Goal: Task Accomplishment & Management: Manage account settings

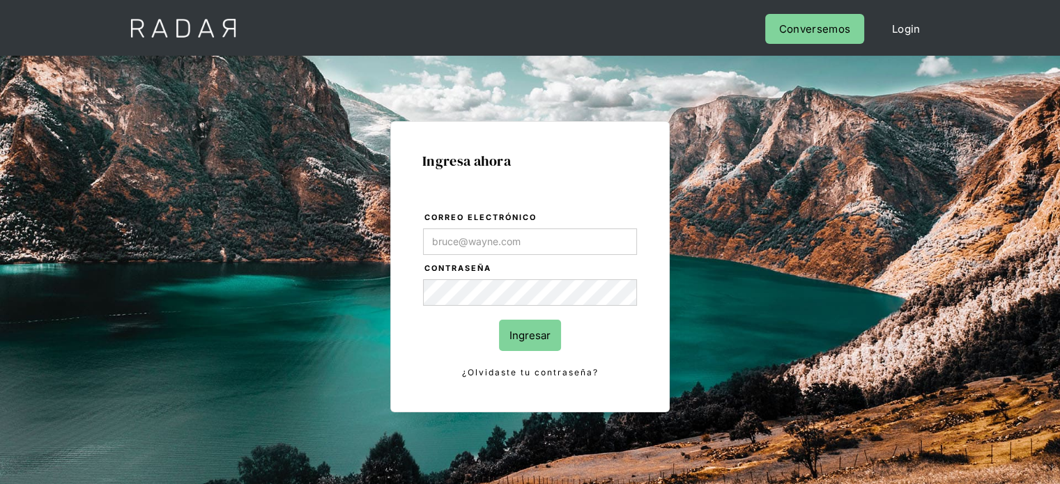
type input "[PERSON_NAME][EMAIL_ADDRESS][DOMAIN_NAME]"
click at [421, 359] on div "Ingresa ahora Correo electrónico [PERSON_NAME][EMAIL_ADDRESS][DOMAIN_NAME] Cont…" at bounding box center [530, 266] width 280 height 291
click at [521, 331] on input "Ingresar" at bounding box center [530, 335] width 62 height 31
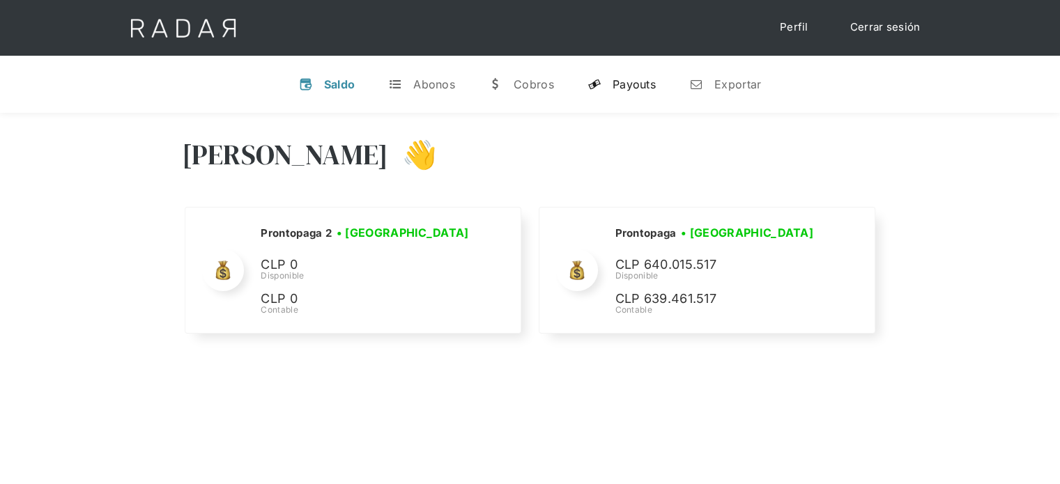
select select "prontopaga"
click at [645, 88] on div "Payouts" at bounding box center [634, 84] width 43 height 14
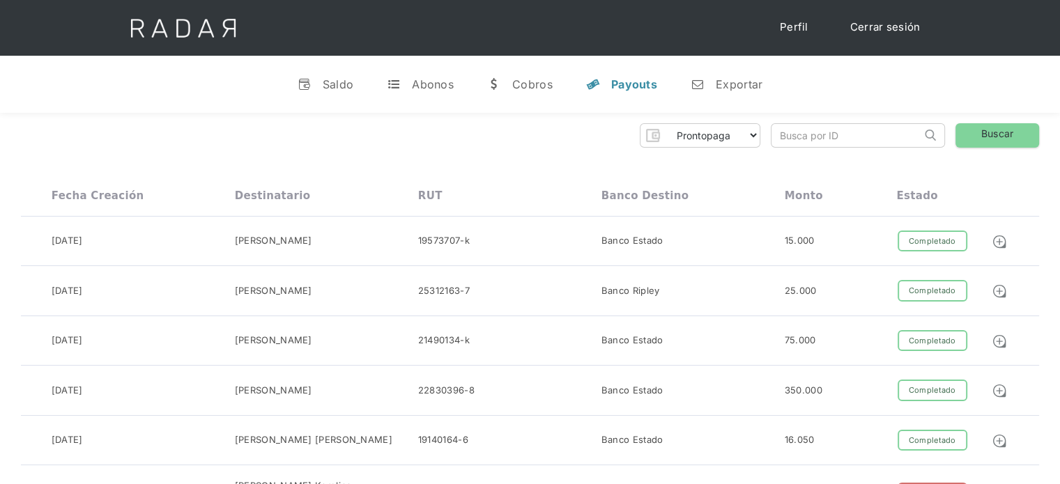
click at [896, 23] on link "Cerrar sesión" at bounding box center [885, 27] width 98 height 27
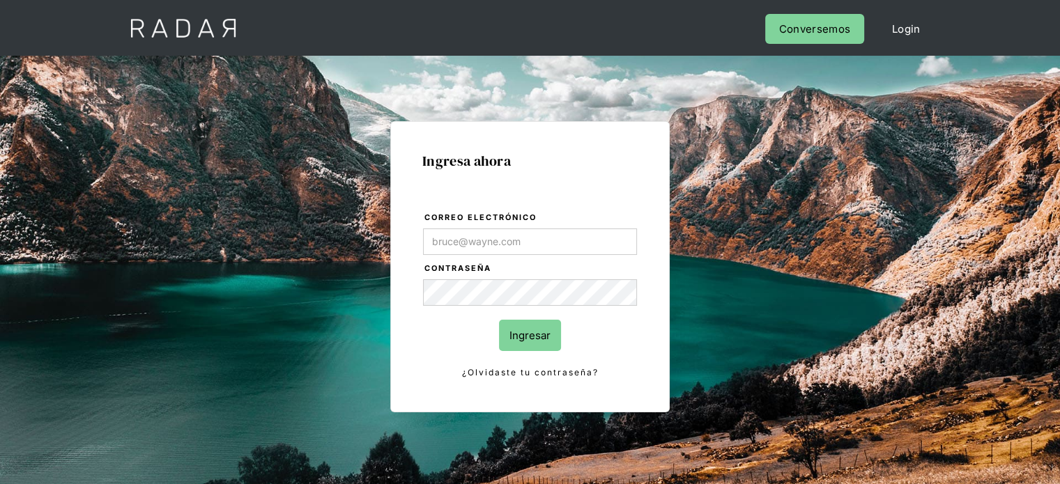
type input "[PERSON_NAME][EMAIL_ADDRESS][PERSON_NAME][DOMAIN_NAME]"
